Goal: Information Seeking & Learning: Understand process/instructions

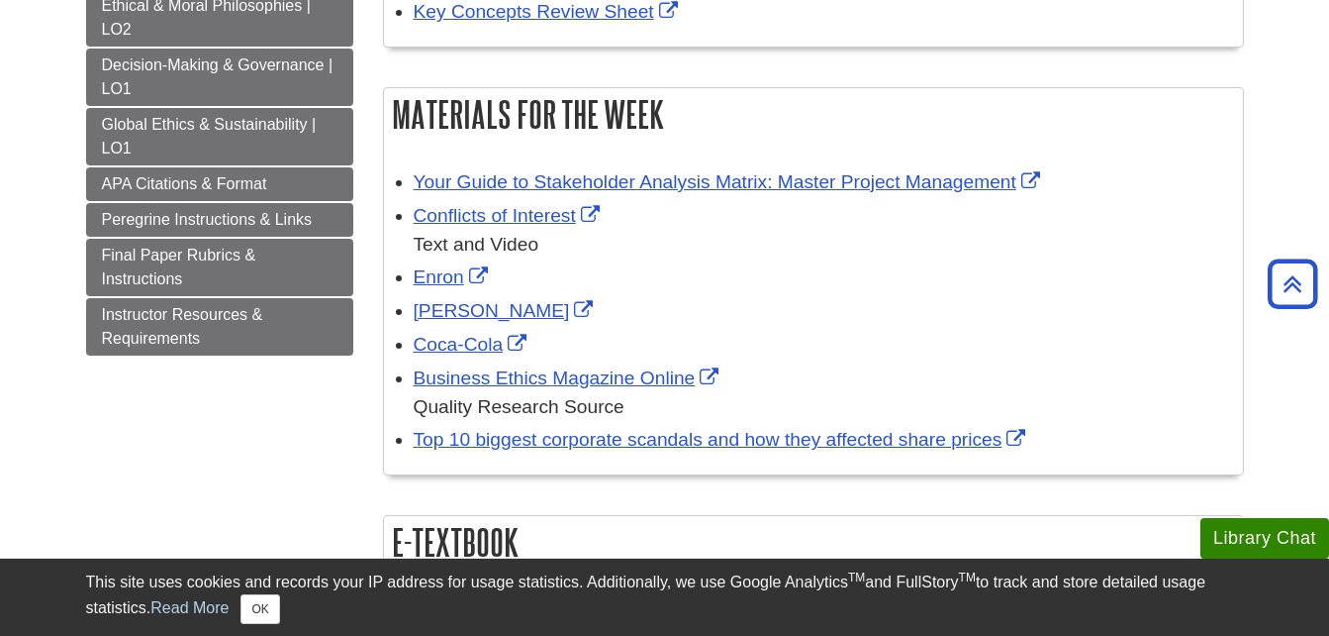
scroll to position [422, 0]
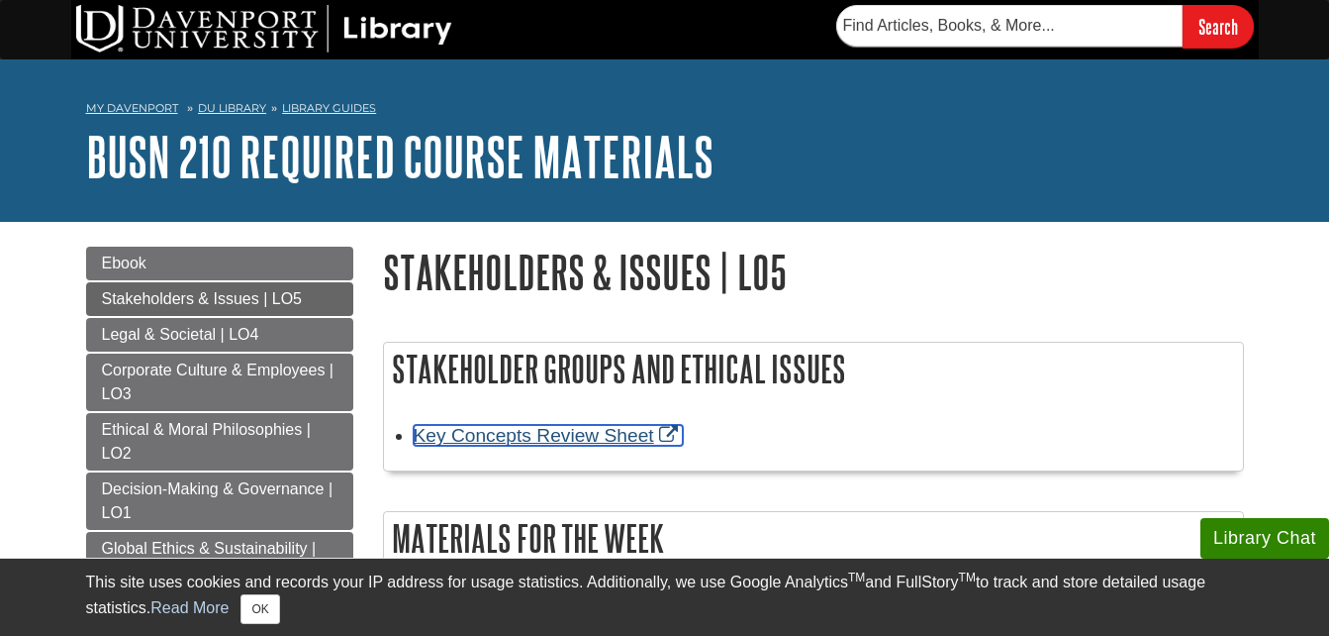
click at [567, 431] on link "Key Concepts Review Sheet" at bounding box center [548, 435] width 269 height 21
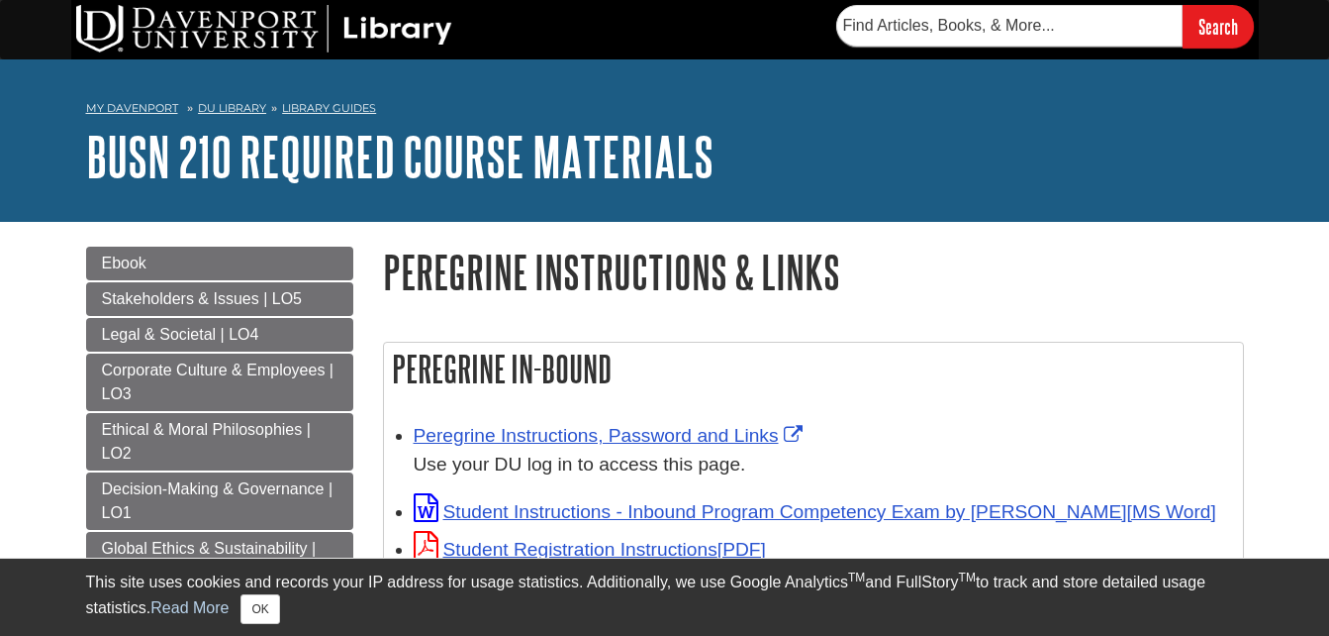
click at [531, 349] on h2 "Peregrine In-Bound" at bounding box center [813, 369] width 859 height 52
drag, startPoint x: 531, startPoint y: 349, endPoint x: 1046, endPoint y: 430, distance: 521.9
click at [1046, 430] on div "Peregrine Instructions, Password and Links Use your DU log in to access this pa…" at bounding box center [824, 450] width 820 height 57
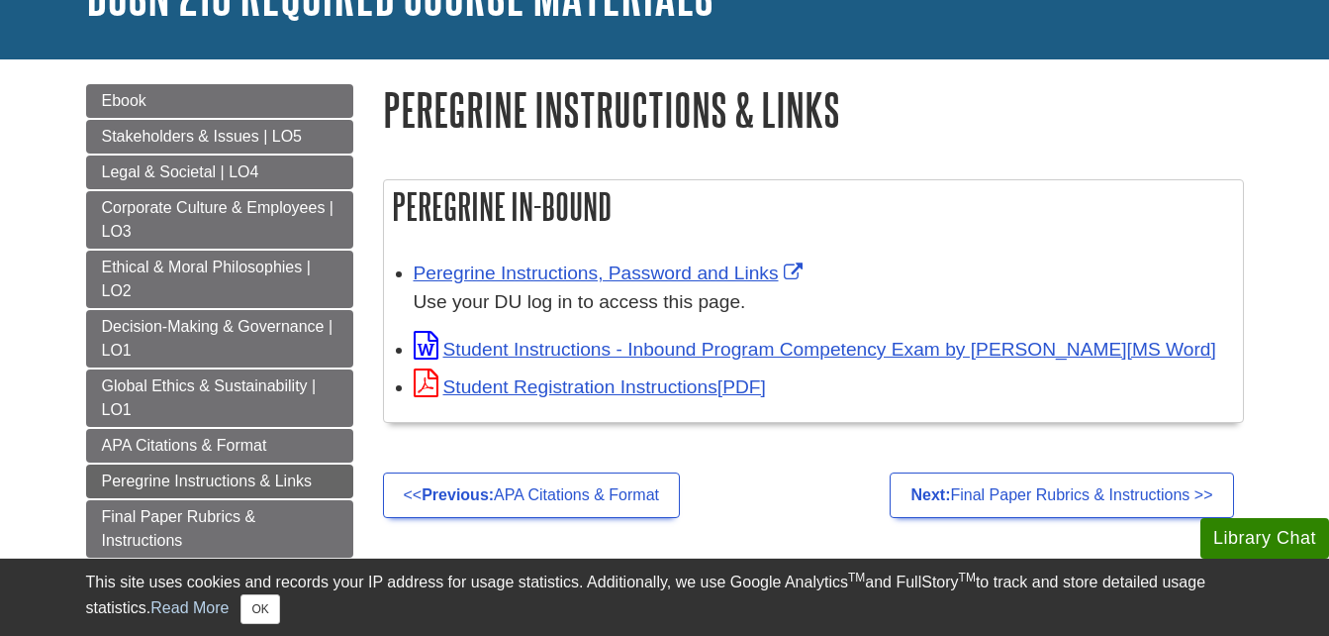
scroll to position [163, 0]
